Goal: Task Accomplishment & Management: Use online tool/utility

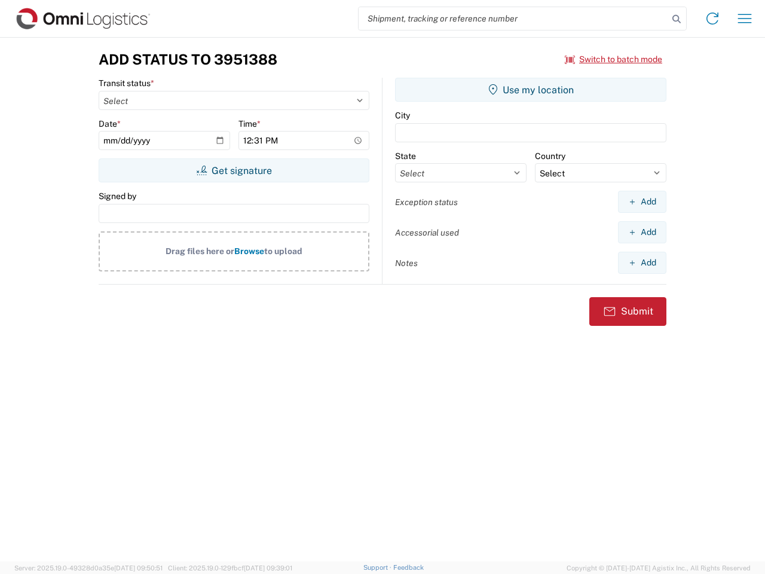
click at [513, 19] on input "search" at bounding box center [514, 18] width 310 height 23
click at [677, 19] on icon at bounding box center [676, 19] width 17 height 17
click at [712, 19] on icon at bounding box center [712, 18] width 19 height 19
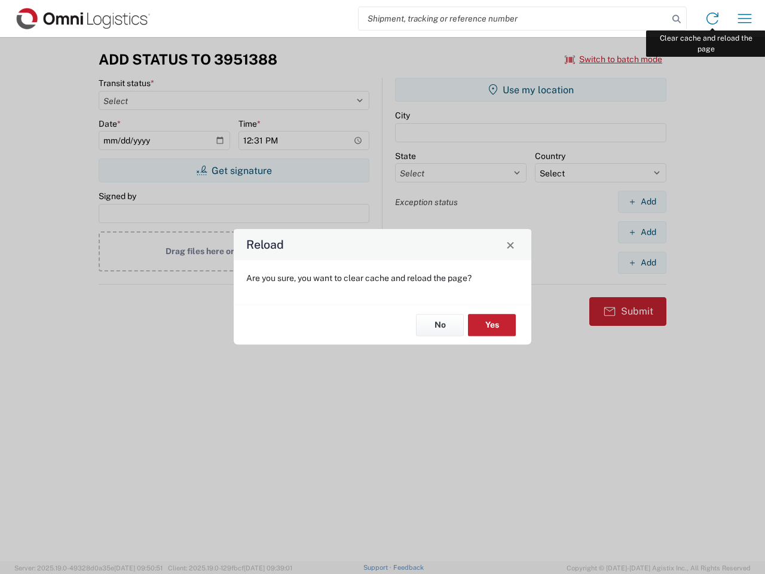
click at [745, 19] on div "Reload Are you sure, you want to clear cache and reload the page? No Yes" at bounding box center [382, 287] width 765 height 574
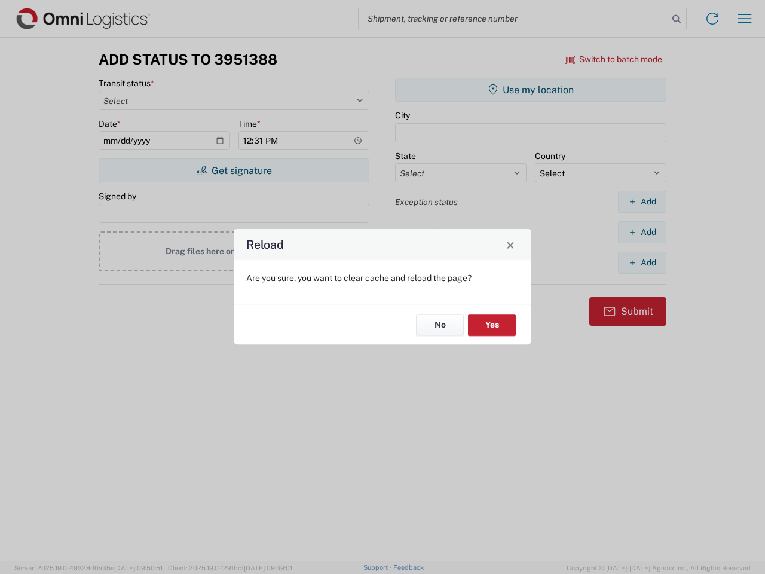
click at [614, 59] on div "Reload Are you sure, you want to clear cache and reload the page? No Yes" at bounding box center [382, 287] width 765 height 574
click at [234, 170] on div "Reload Are you sure, you want to clear cache and reload the page? No Yes" at bounding box center [382, 287] width 765 height 574
click at [531, 90] on div "Reload Are you sure, you want to clear cache and reload the page? No Yes" at bounding box center [382, 287] width 765 height 574
click at [642, 201] on div "Reload Are you sure, you want to clear cache and reload the page? No Yes" at bounding box center [382, 287] width 765 height 574
click at [642, 232] on div "Reload Are you sure, you want to clear cache and reload the page? No Yes" at bounding box center [382, 287] width 765 height 574
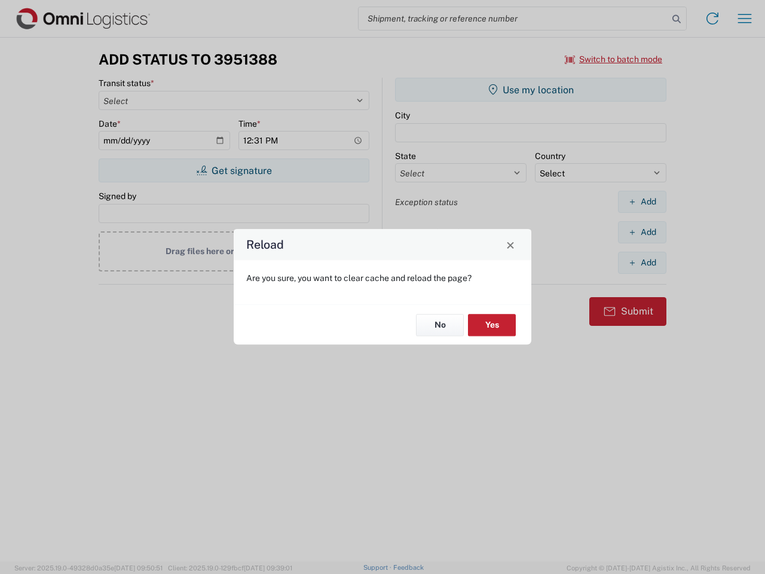
click at [642, 262] on div "Reload Are you sure, you want to clear cache and reload the page? No Yes" at bounding box center [382, 287] width 765 height 574
